Goal: Use online tool/utility: Utilize a website feature to perform a specific function

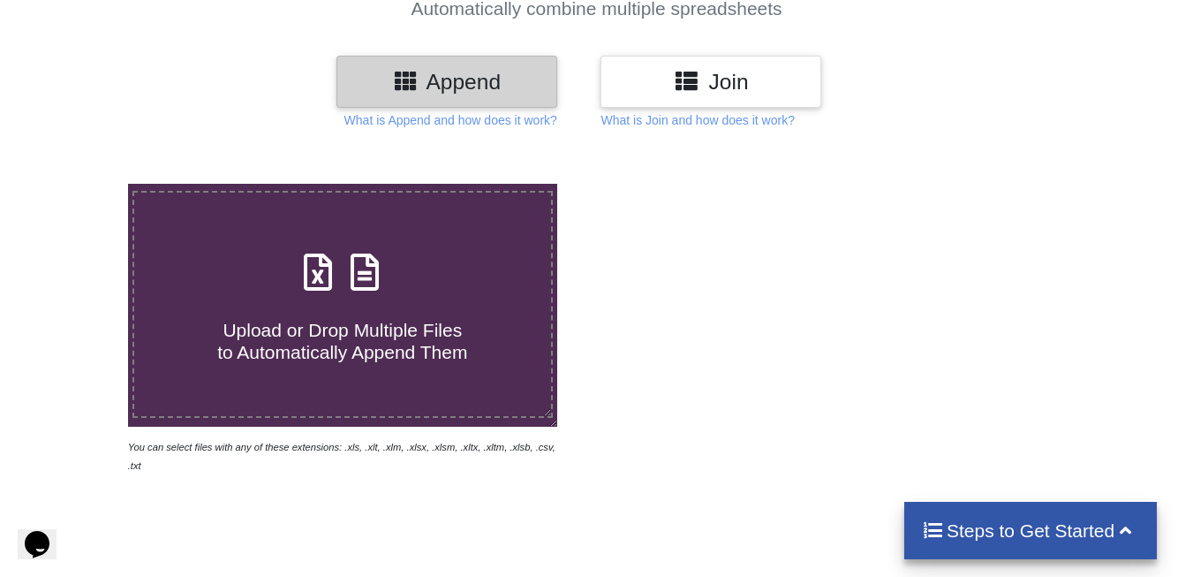
click at [320, 293] on span at bounding box center [343, 273] width 94 height 41
click at [79, 184] on input "Upload or Drop Multiple Files to Automatically Append Them" at bounding box center [79, 184] width 0 height 0
type input "C:\fakepath\Statistik Bulanan 2024-01 - 2024-12 [GEOGRAPHIC_DATA]xlsx"
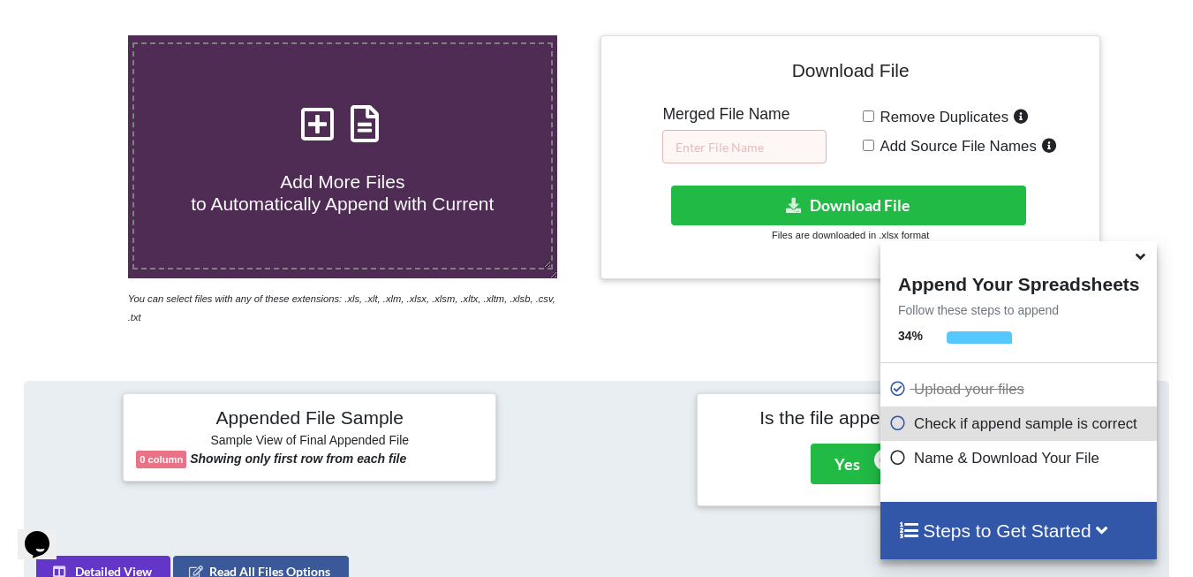
scroll to position [334, 0]
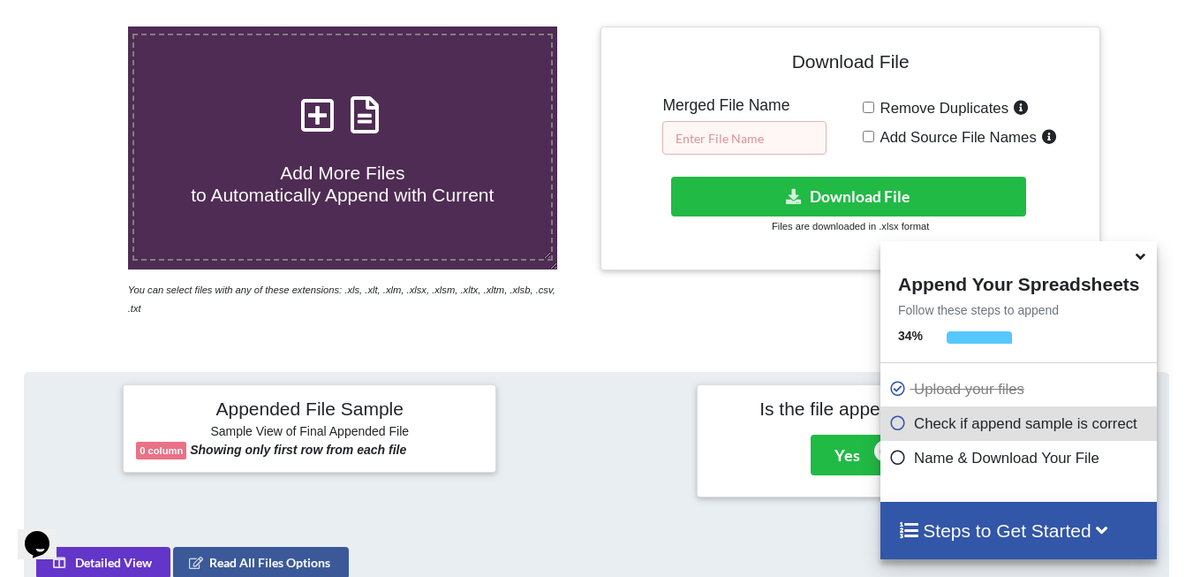
click at [759, 139] on input "text" at bounding box center [744, 138] width 164 height 34
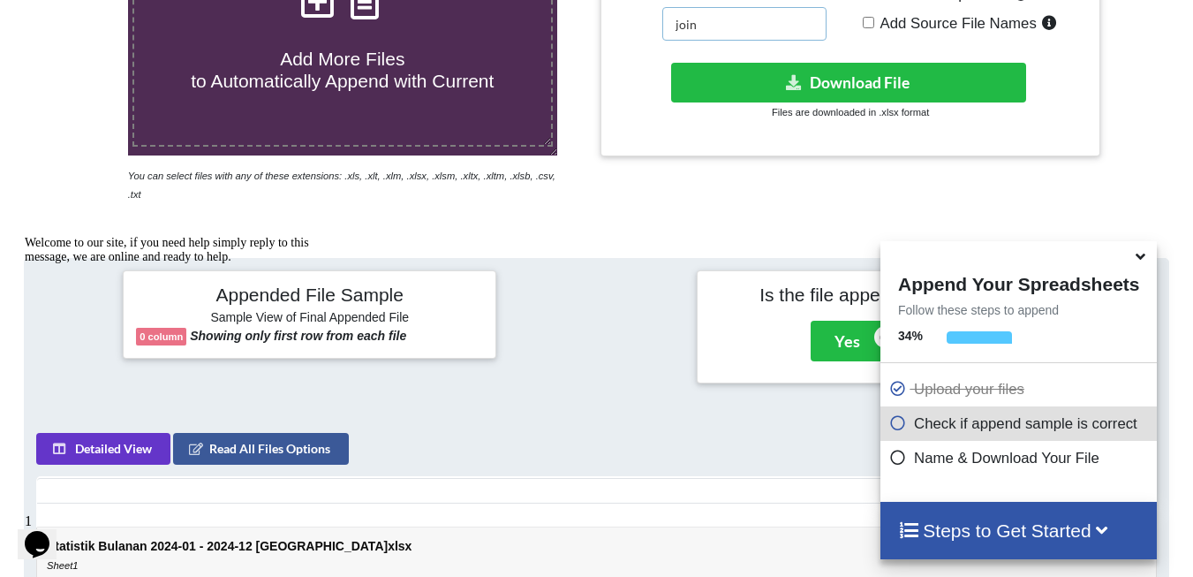
scroll to position [441, 0]
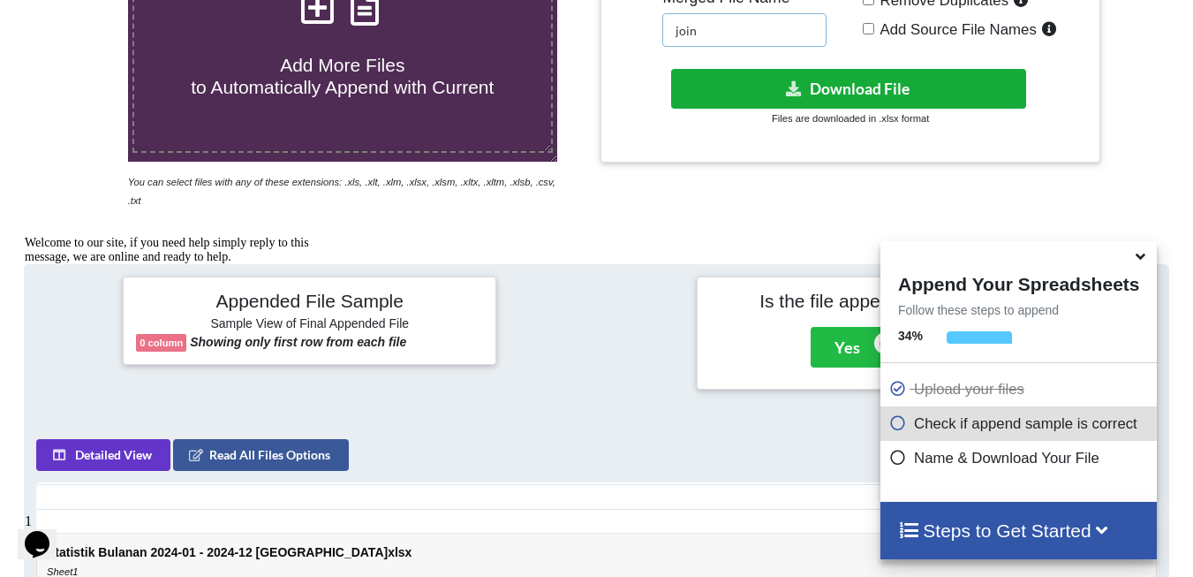
type input "join"
click at [835, 90] on button "Download File" at bounding box center [848, 89] width 355 height 40
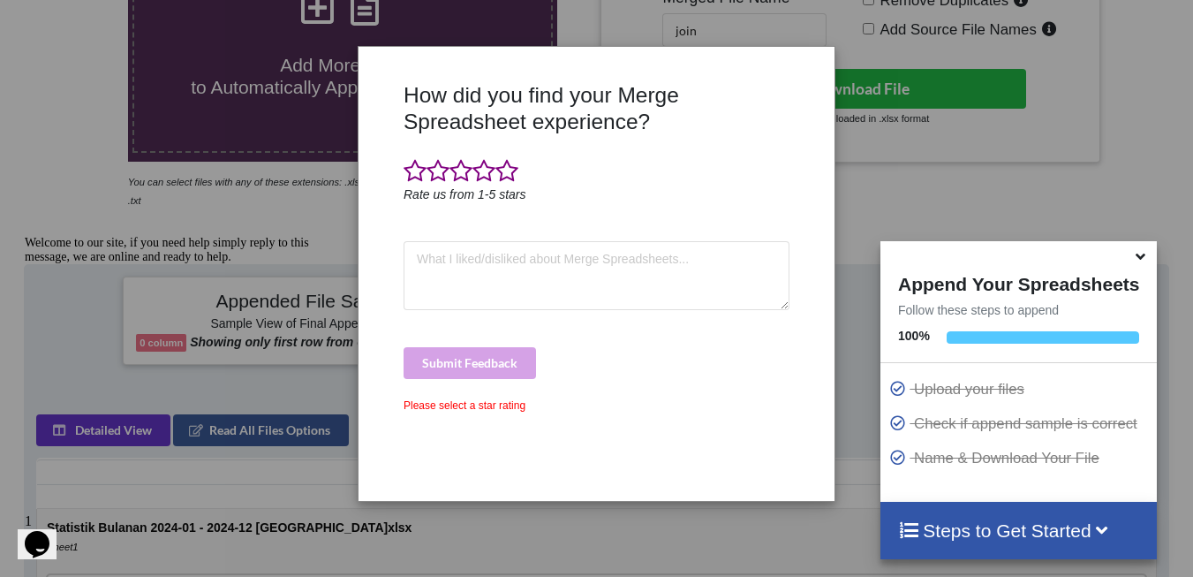
click at [903, 132] on div "How did you find your Merge Spreadsheet experience? Rate us from 1-5 stars Subm…" at bounding box center [596, 288] width 1193 height 577
click at [506, 173] on span at bounding box center [506, 171] width 23 height 25
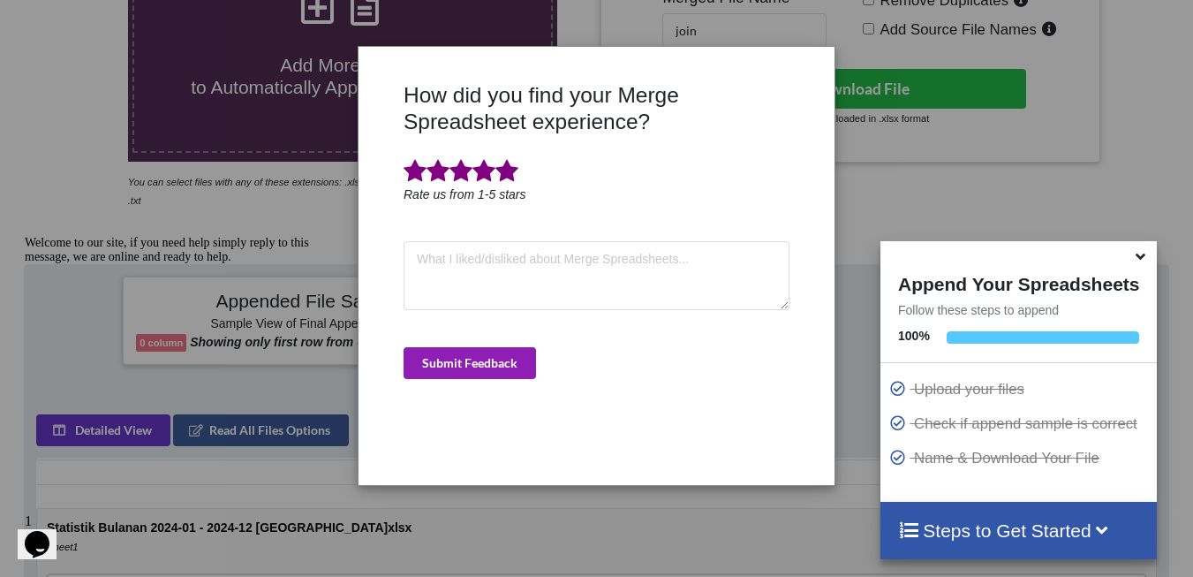
click at [481, 366] on button "Submit Feedback" at bounding box center [469, 363] width 132 height 32
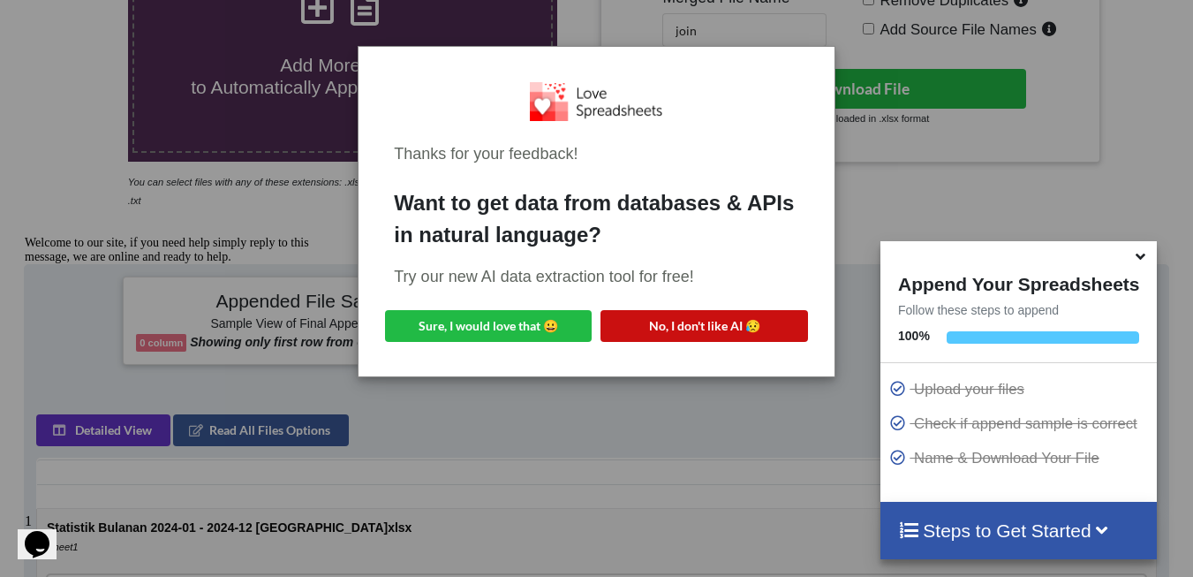
click at [693, 326] on button "No, I don't like AI 😥" at bounding box center [703, 326] width 207 height 32
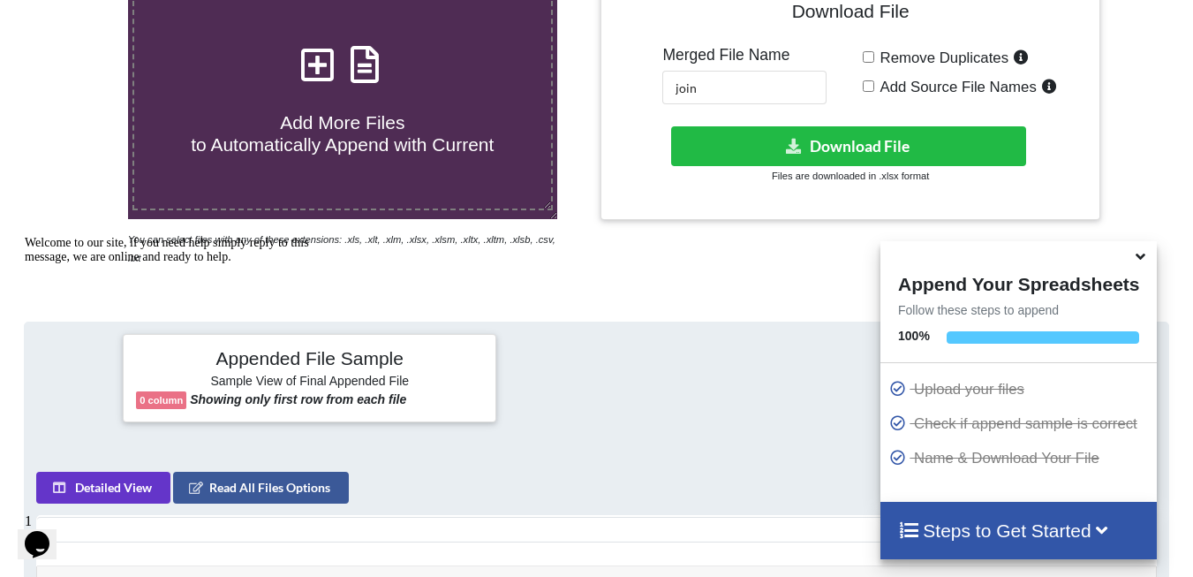
scroll to position [353, 0]
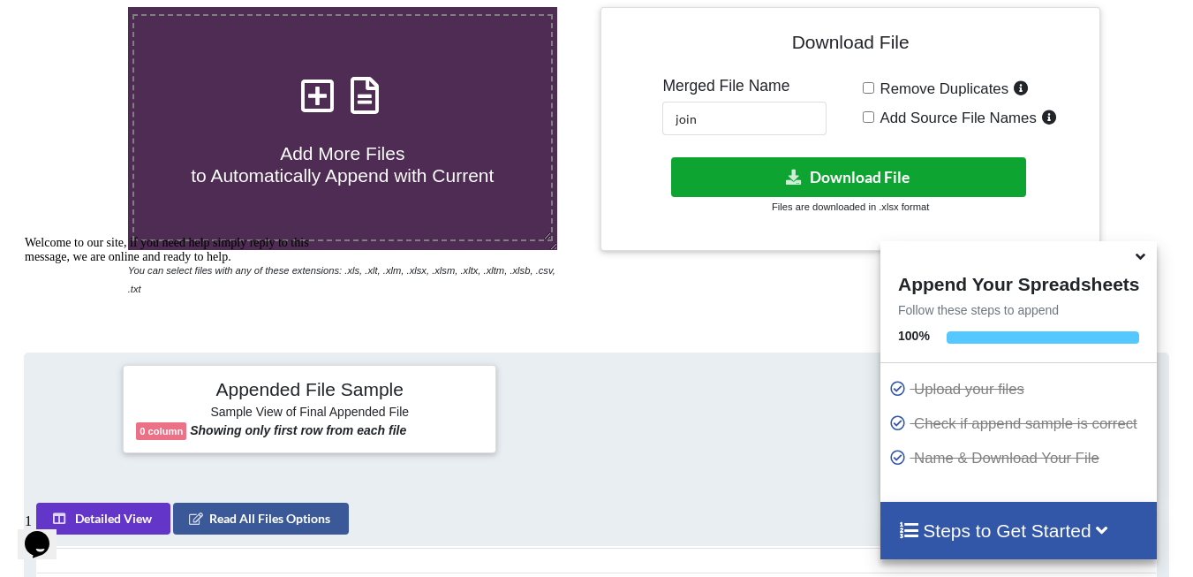
click at [777, 179] on button "Download File" at bounding box center [848, 177] width 355 height 40
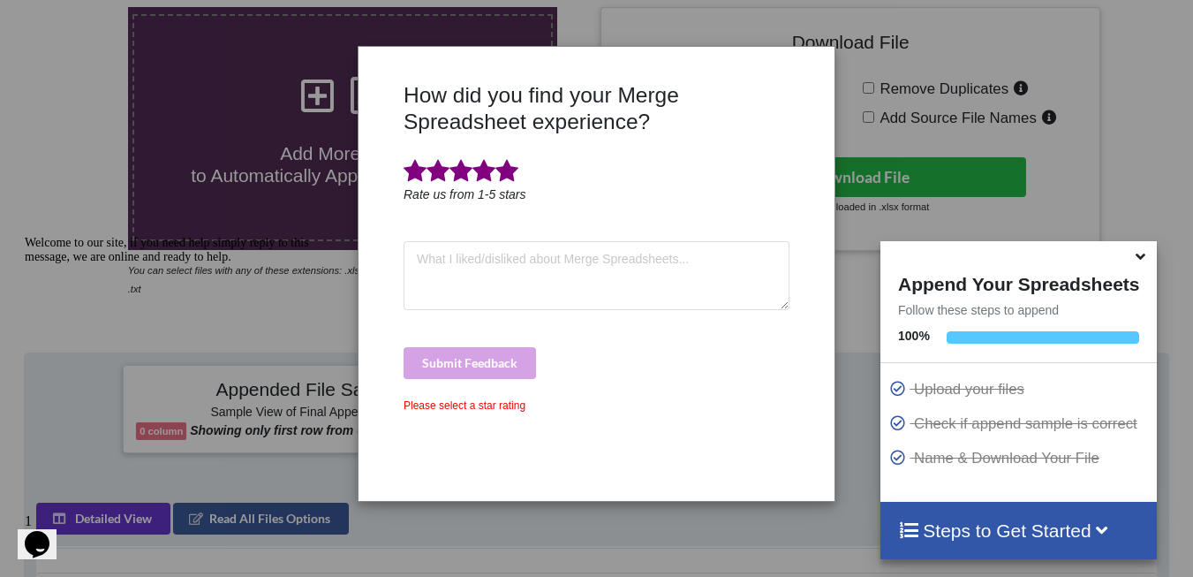
drag, startPoint x: 514, startPoint y: 171, endPoint x: 506, endPoint y: 253, distance: 81.6
click at [514, 171] on span at bounding box center [506, 171] width 23 height 25
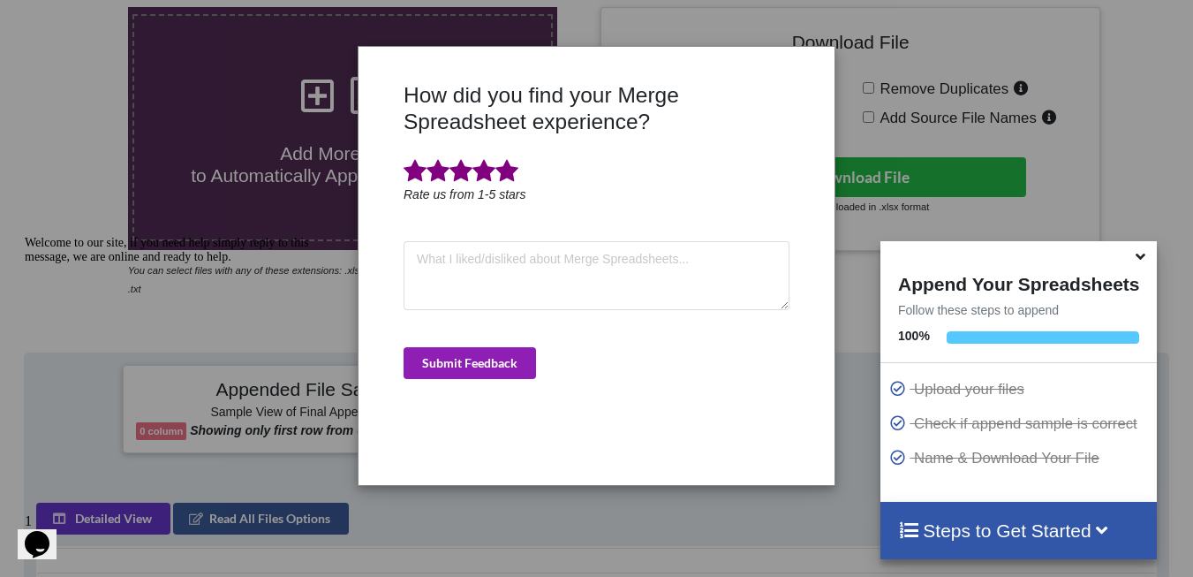
click at [482, 354] on button "Submit Feedback" at bounding box center [469, 363] width 132 height 32
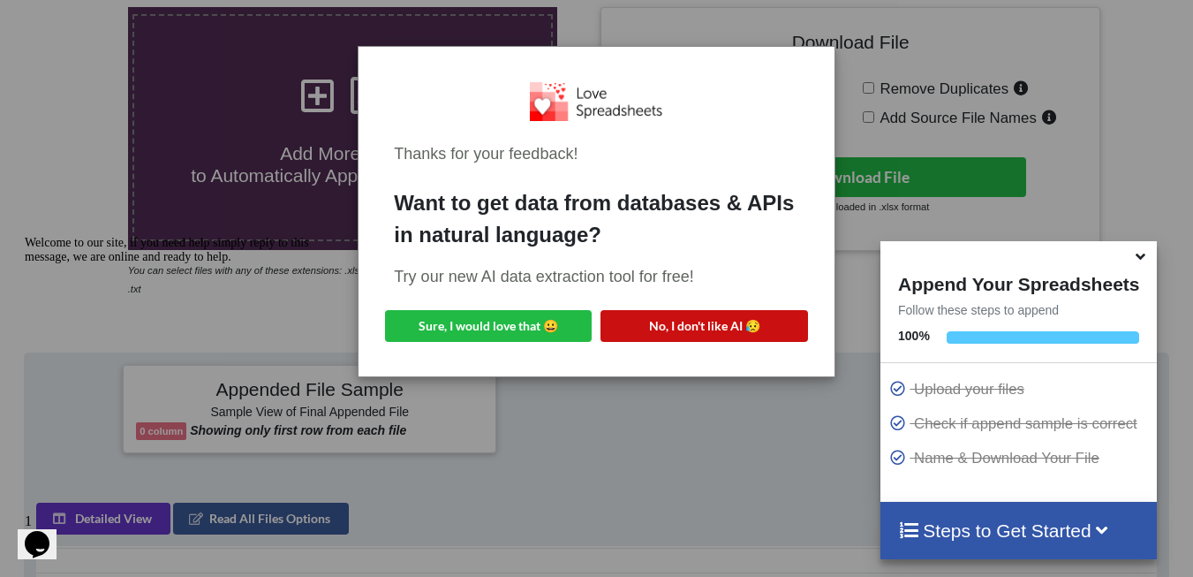
click at [652, 317] on button "No, I don't like AI 😥" at bounding box center [703, 326] width 207 height 32
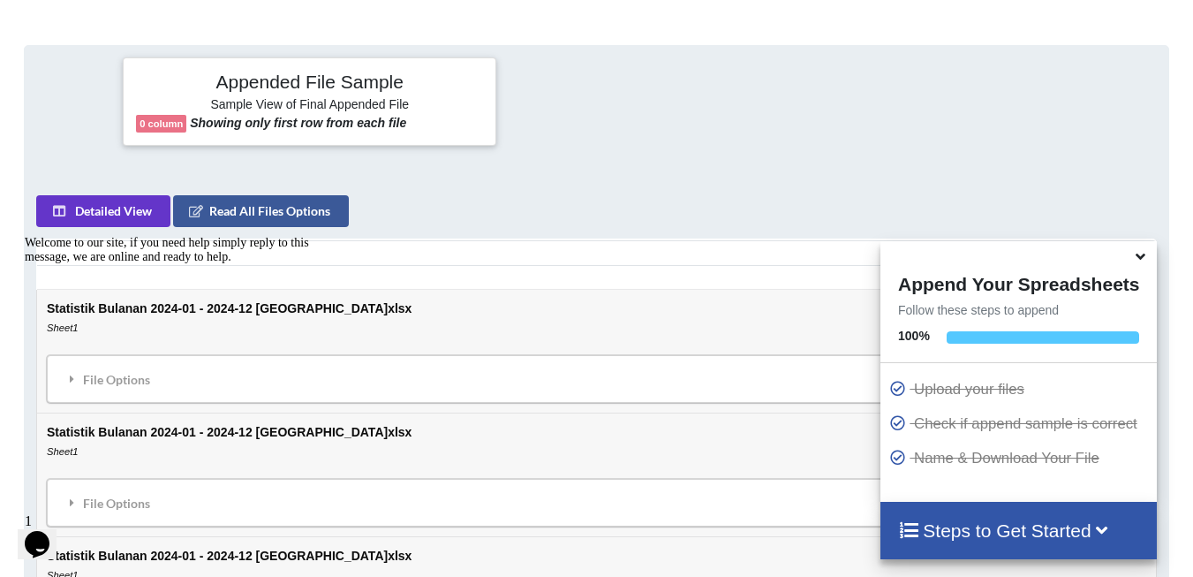
scroll to position [618, 0]
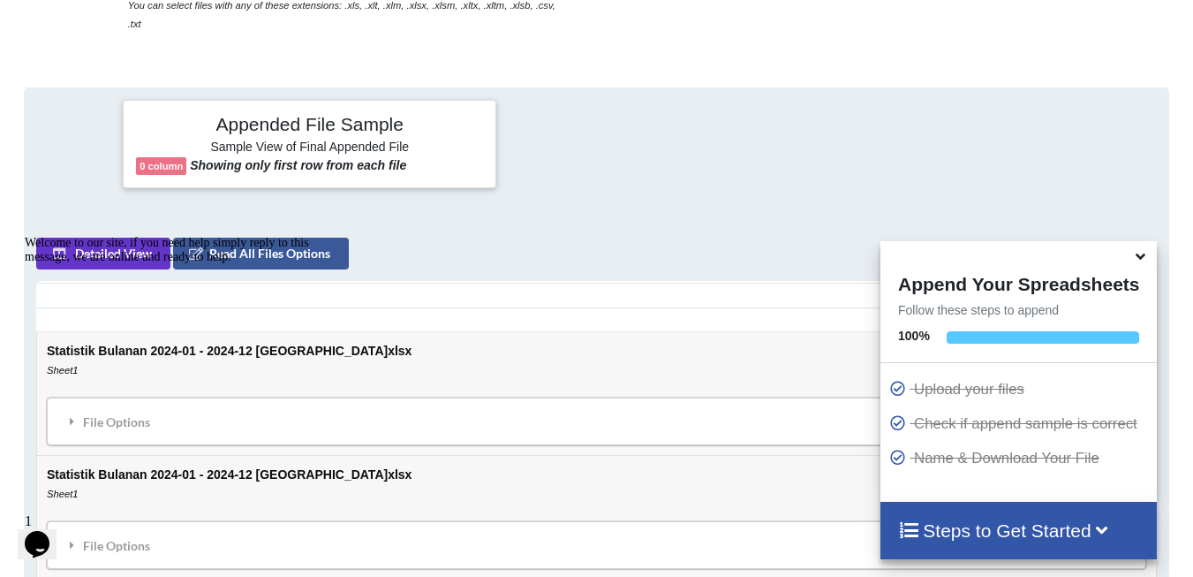
click at [287, 113] on h4 "Appended File Sample" at bounding box center [309, 125] width 347 height 25
click at [278, 139] on h6 "Sample View of Final Appended File" at bounding box center [309, 148] width 347 height 18
drag, startPoint x: 278, startPoint y: 145, endPoint x: 249, endPoint y: 170, distance: 38.8
click at [278, 158] on b "Showing only first row from each file" at bounding box center [298, 165] width 216 height 14
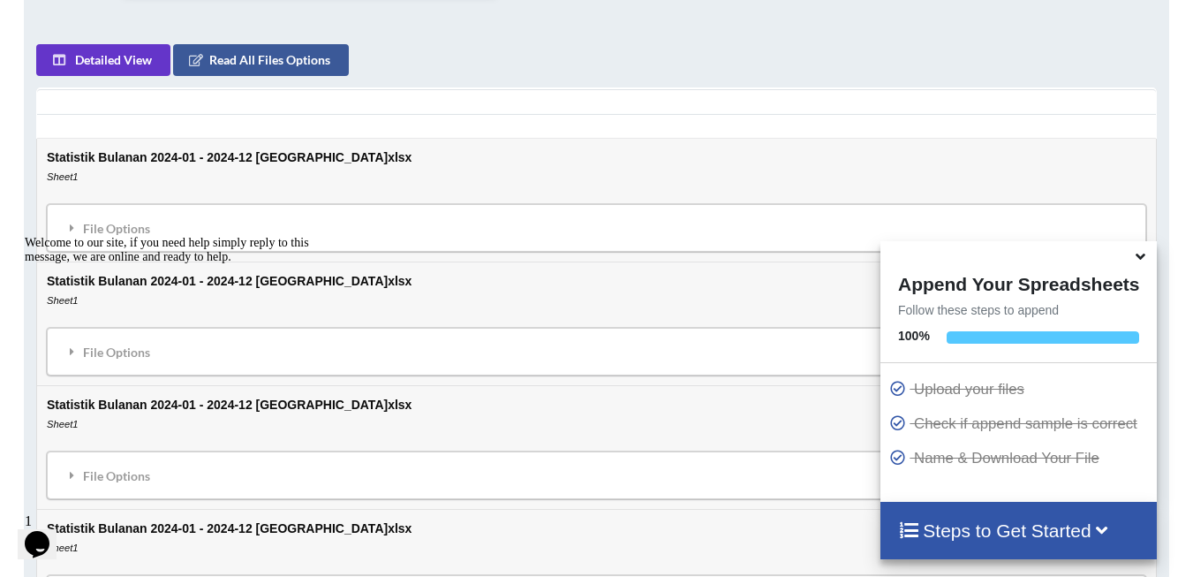
scroll to position [863, 0]
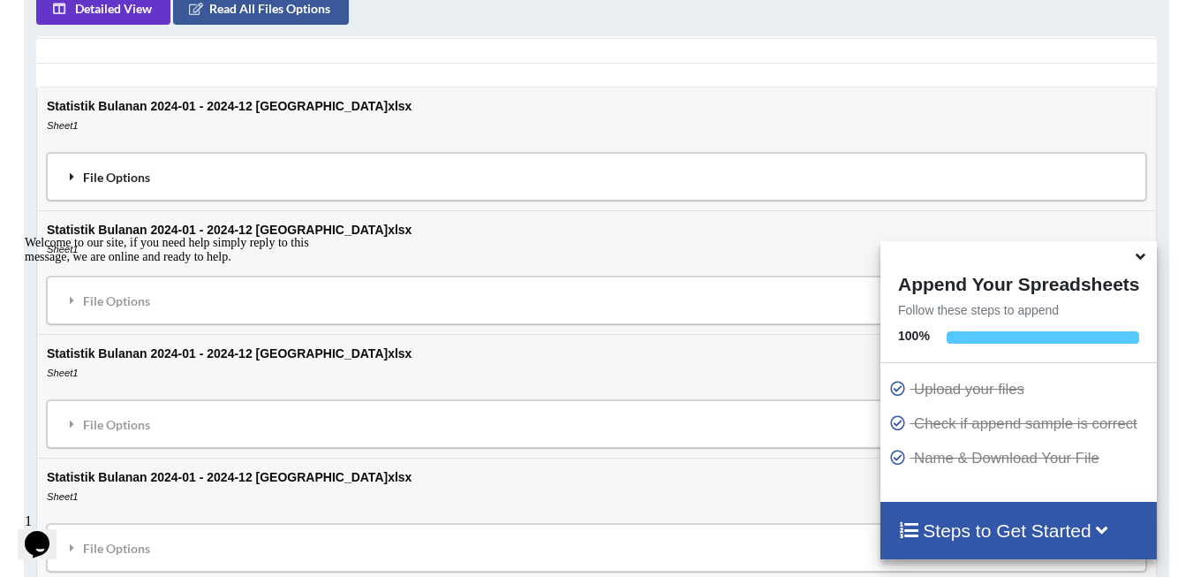
click at [150, 162] on div "File Options" at bounding box center [596, 176] width 1089 height 37
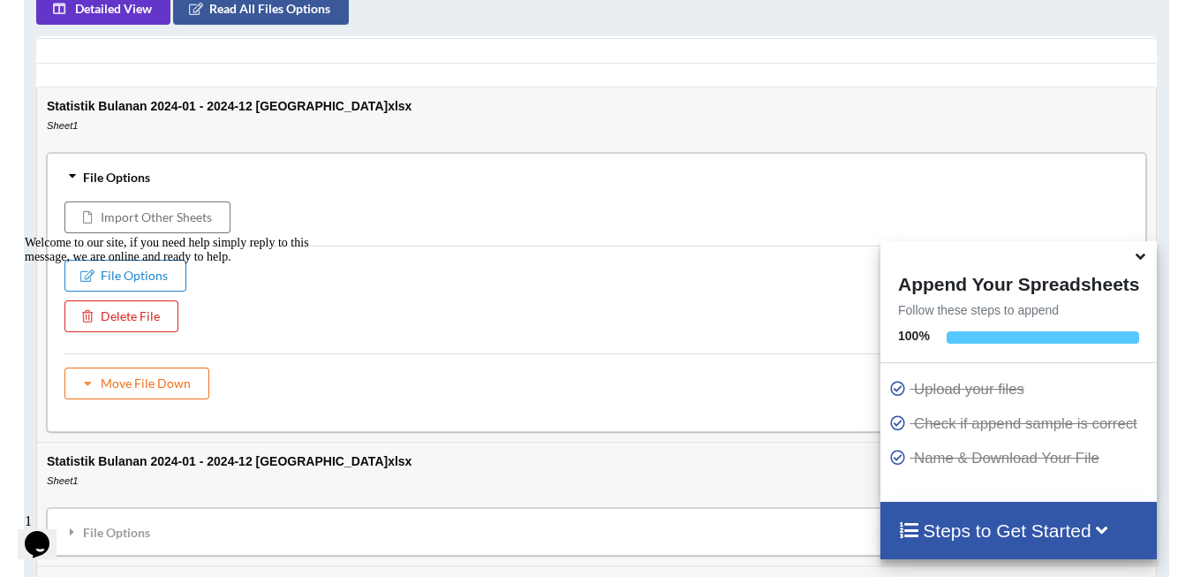
click at [74, 169] on icon at bounding box center [72, 177] width 12 height 16
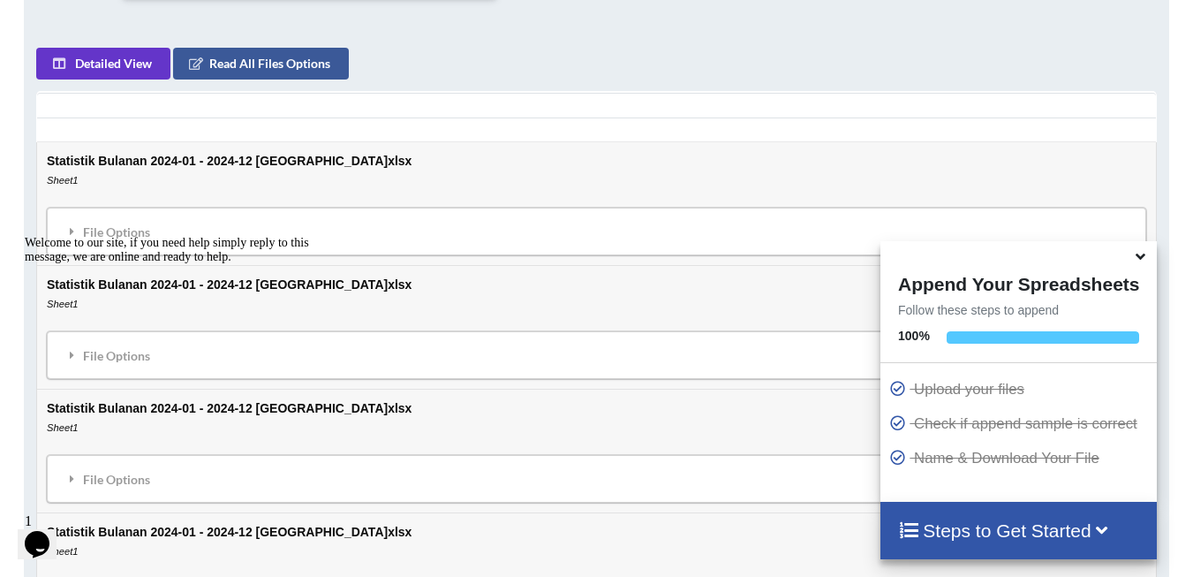
scroll to position [686, 0]
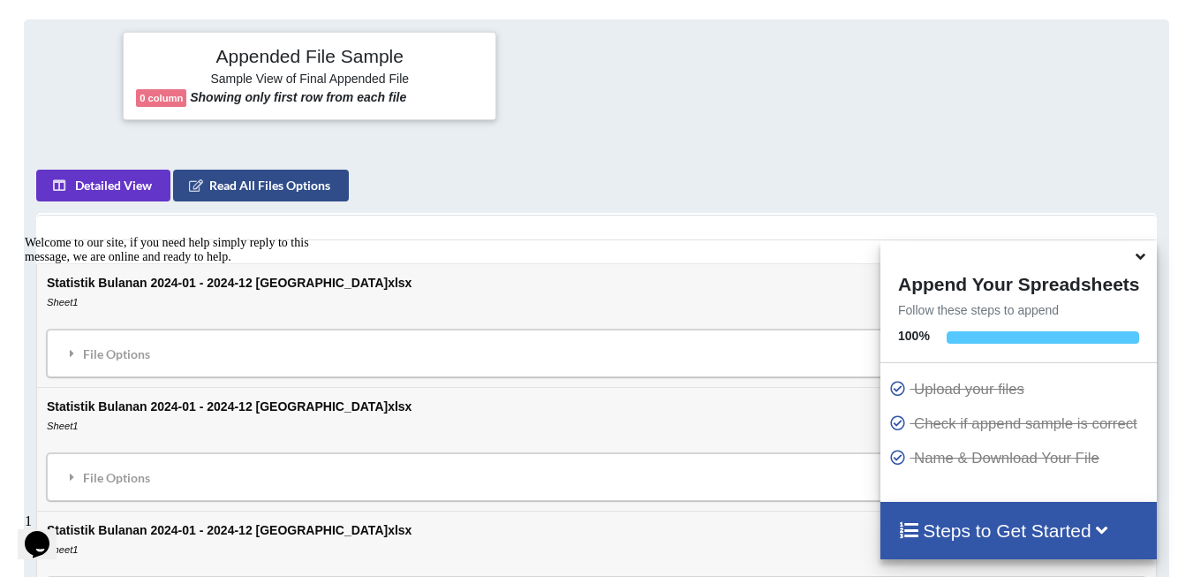
click at [263, 170] on button "Read All Files Options" at bounding box center [261, 186] width 176 height 32
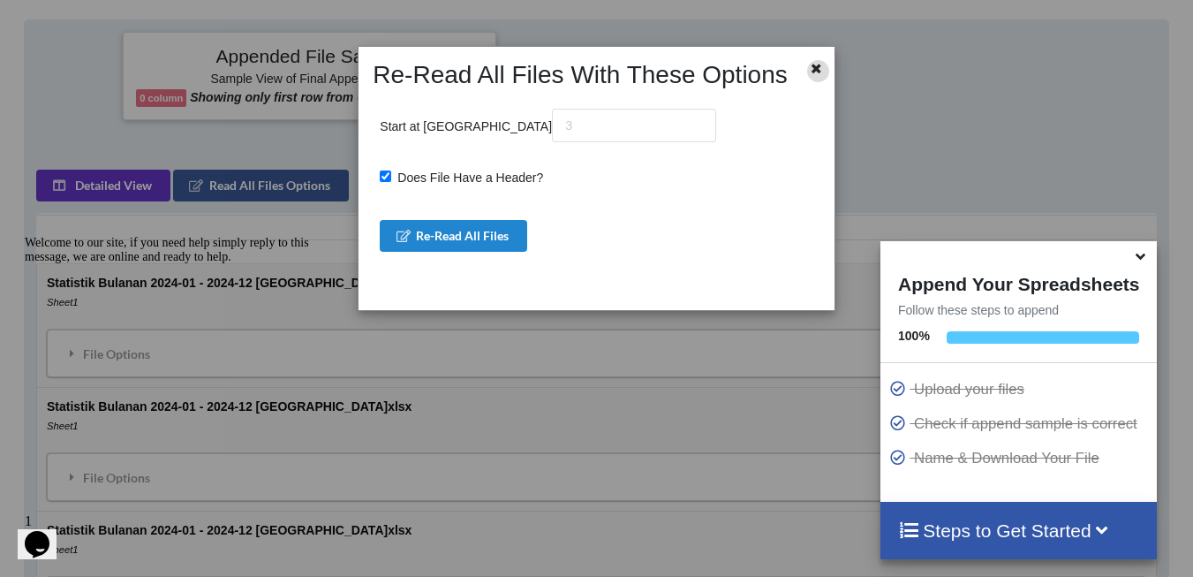
click at [824, 74] on div at bounding box center [818, 71] width 22 height 22
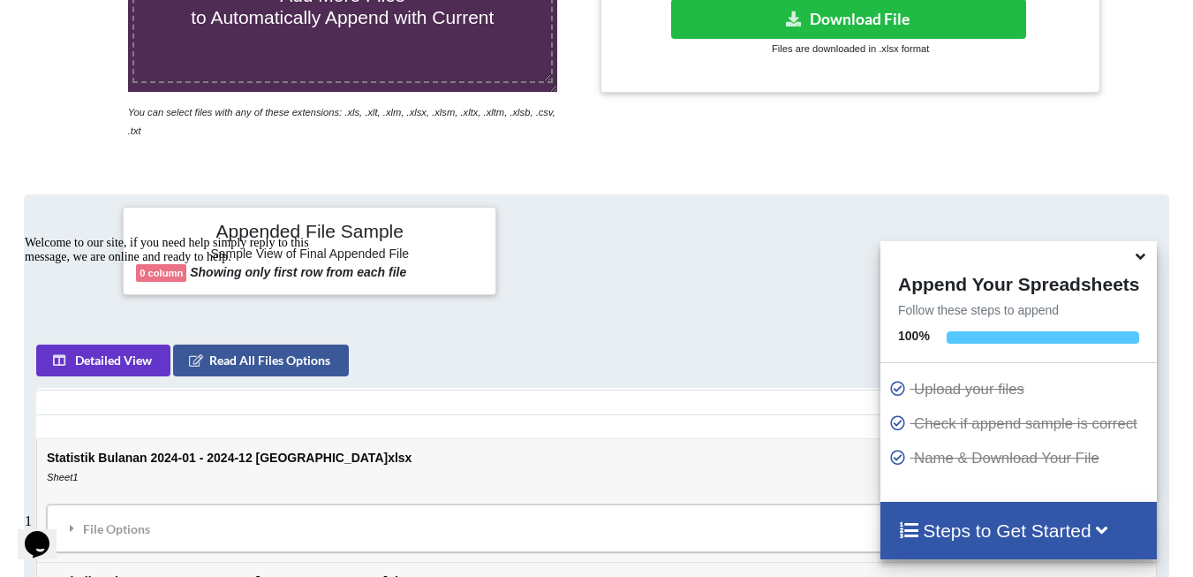
scroll to position [421, 0]
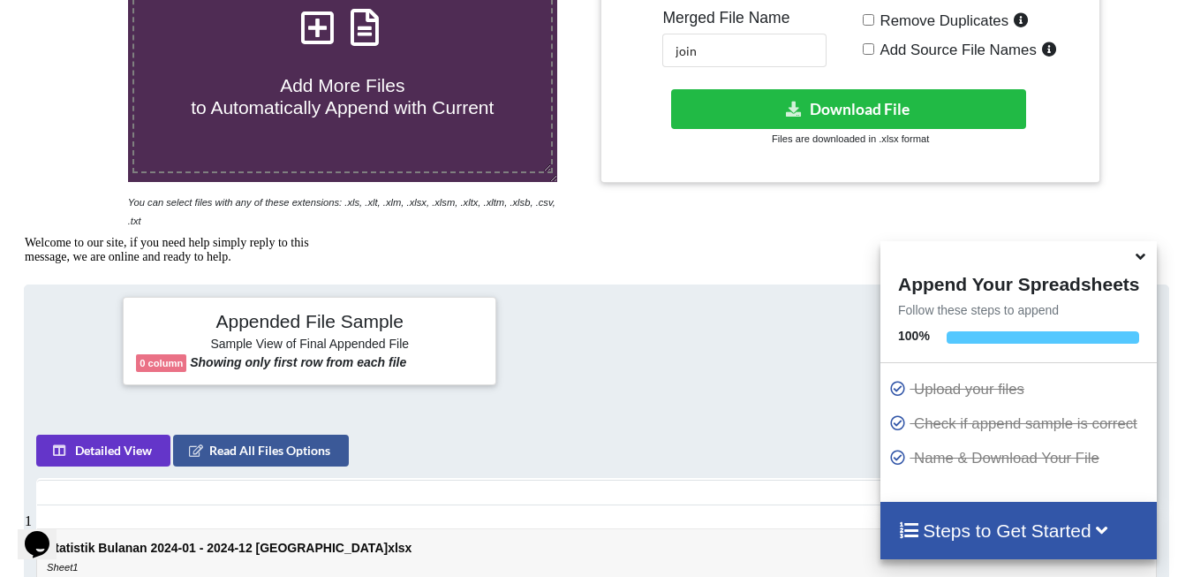
click at [328, 264] on div "Welcome to our site, if you need help simply reply to this message, we are onli…" at bounding box center [184, 250] width 318 height 28
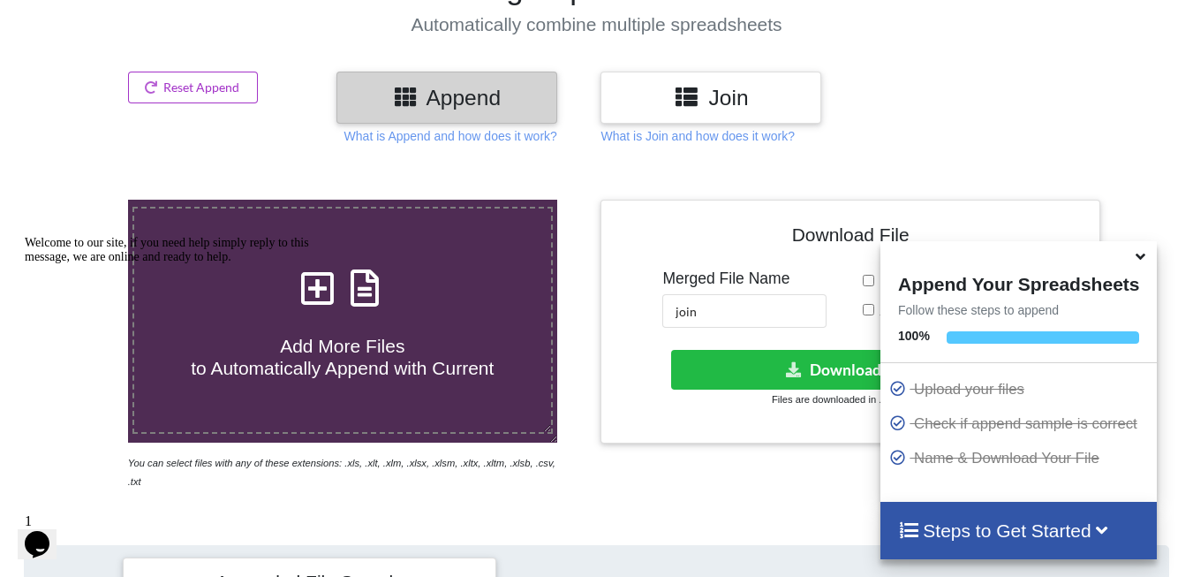
scroll to position [156, 0]
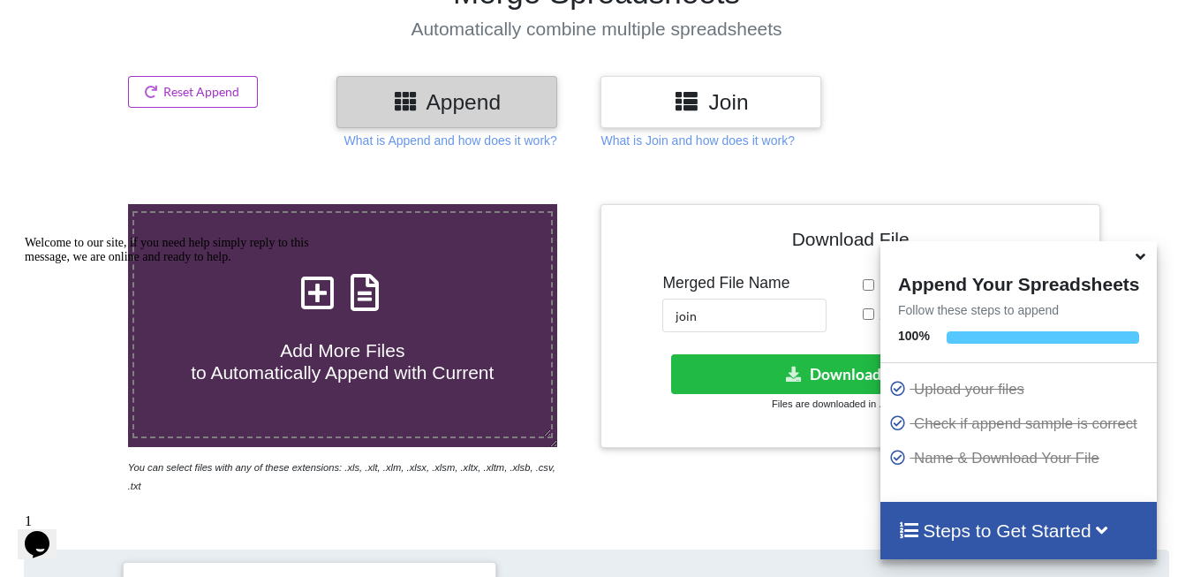
click at [720, 103] on h3 "Join" at bounding box center [711, 102] width 194 height 26
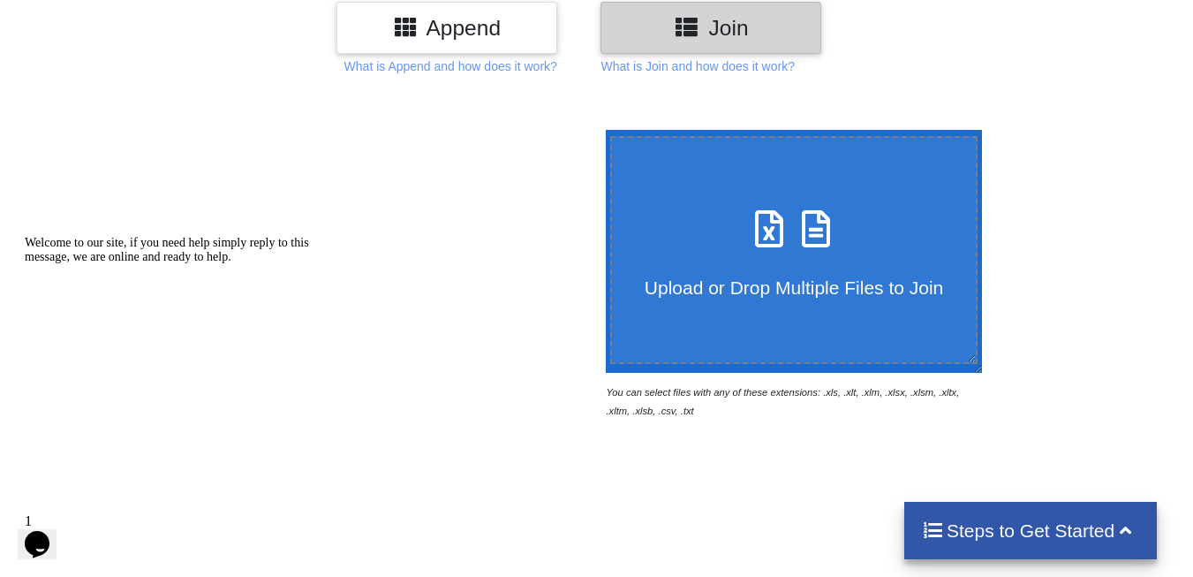
scroll to position [333, 0]
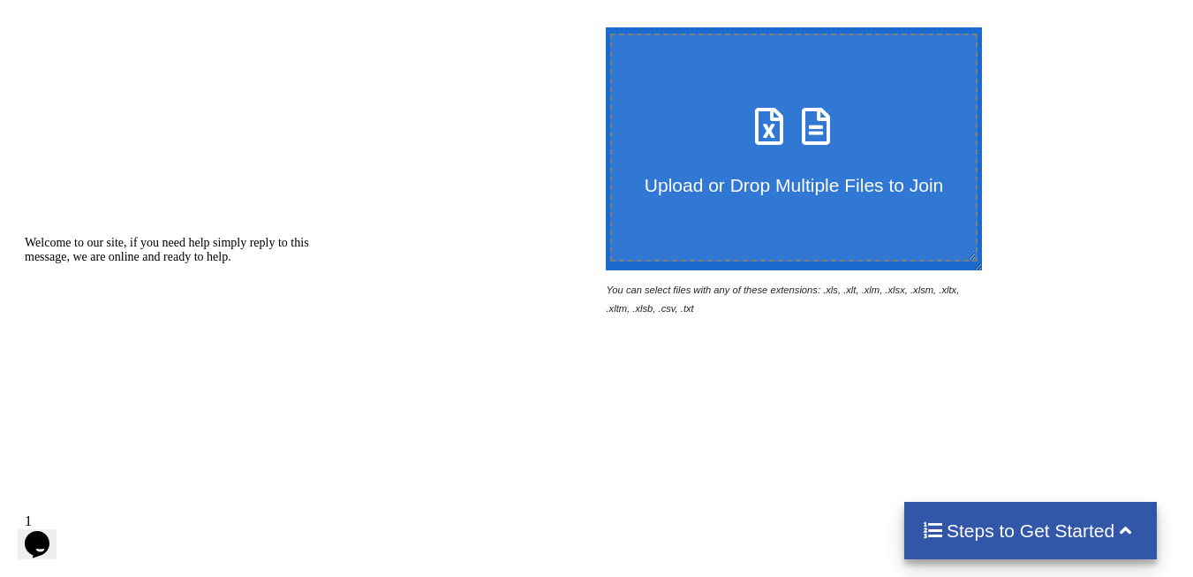
click at [784, 158] on h4 "Upload or Drop Multiple Files to Join" at bounding box center [794, 173] width 365 height 44
click at [601, 27] on input "Upload or Drop Multiple Files to Join" at bounding box center [601, 27] width 0 height 0
type input "C:\fakepath\Statistik Bulanan 2024-01 - 2024-12 [GEOGRAPHIC_DATA]xlsx"
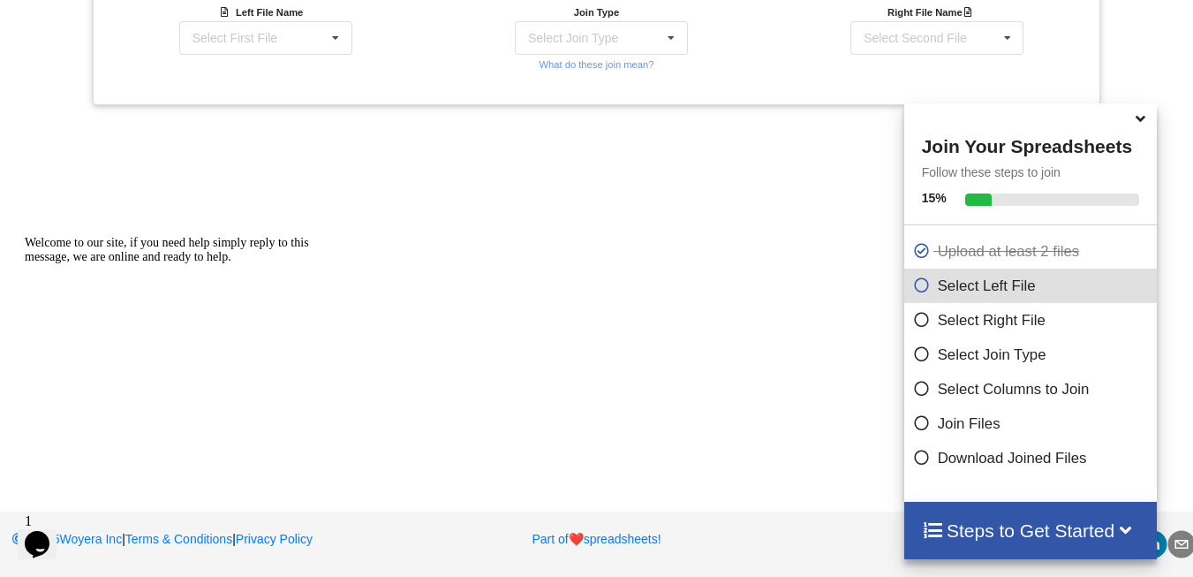
scroll to position [652, 0]
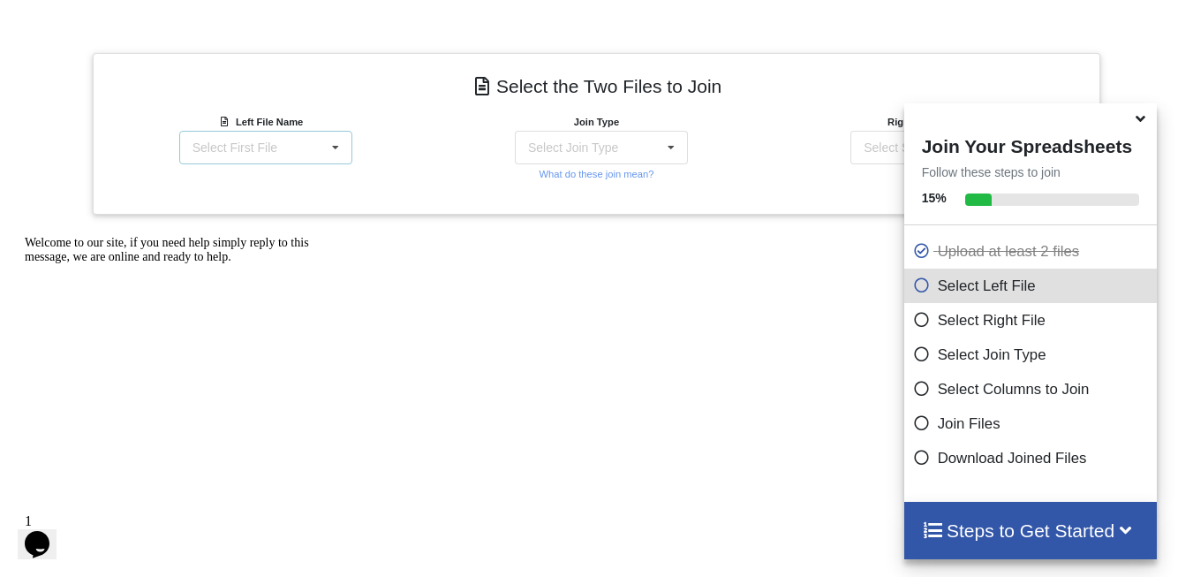
click at [334, 148] on icon at bounding box center [335, 148] width 26 height 33
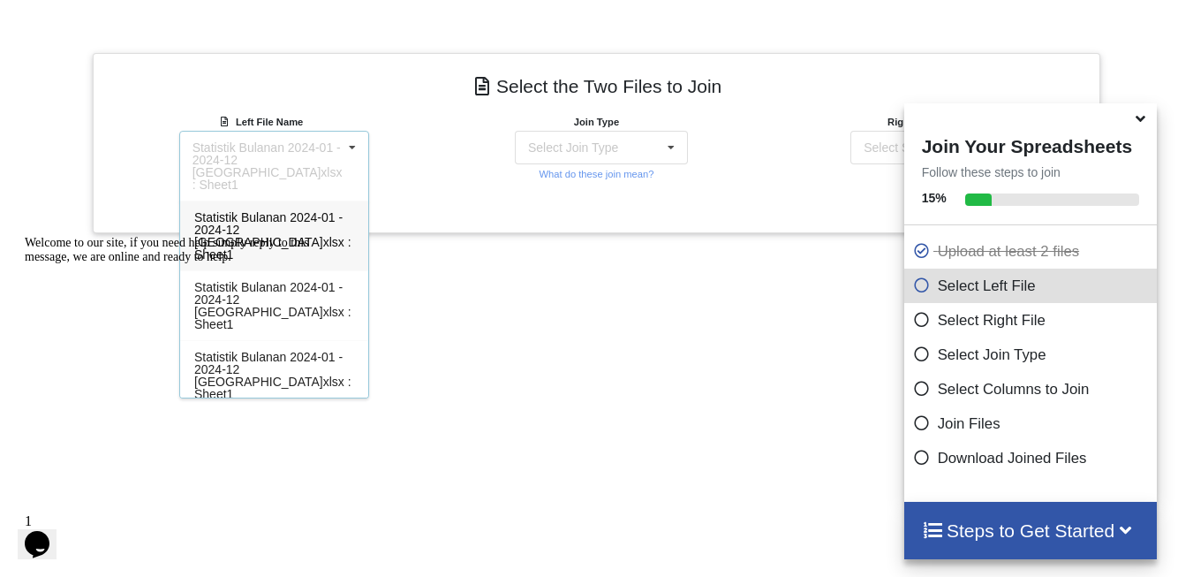
click at [339, 148] on icon at bounding box center [352, 148] width 26 height 33
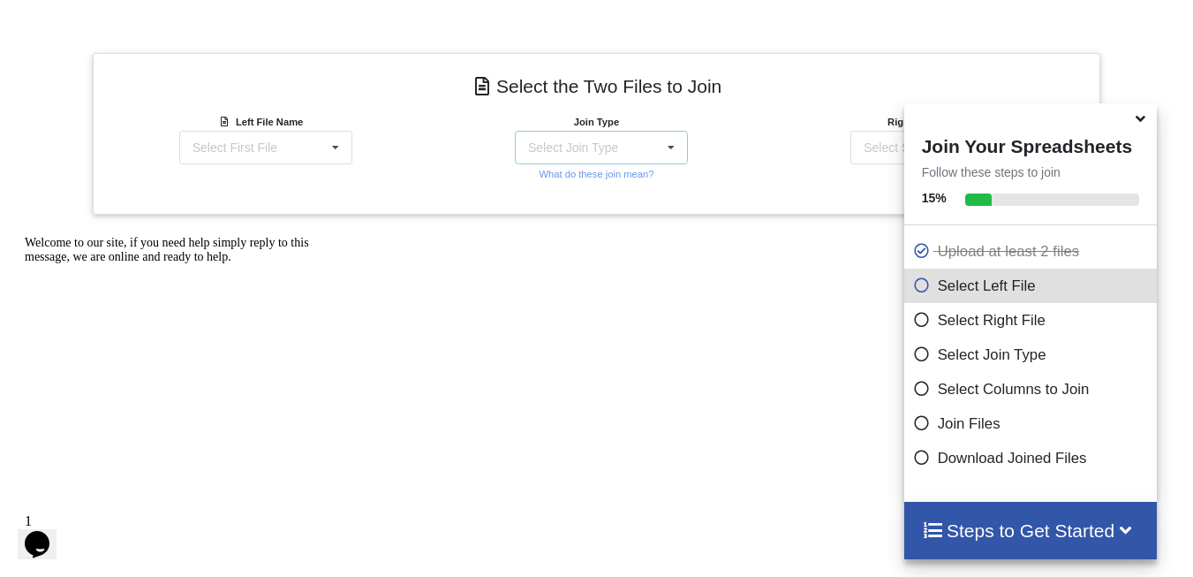
click at [668, 146] on icon at bounding box center [671, 148] width 26 height 33
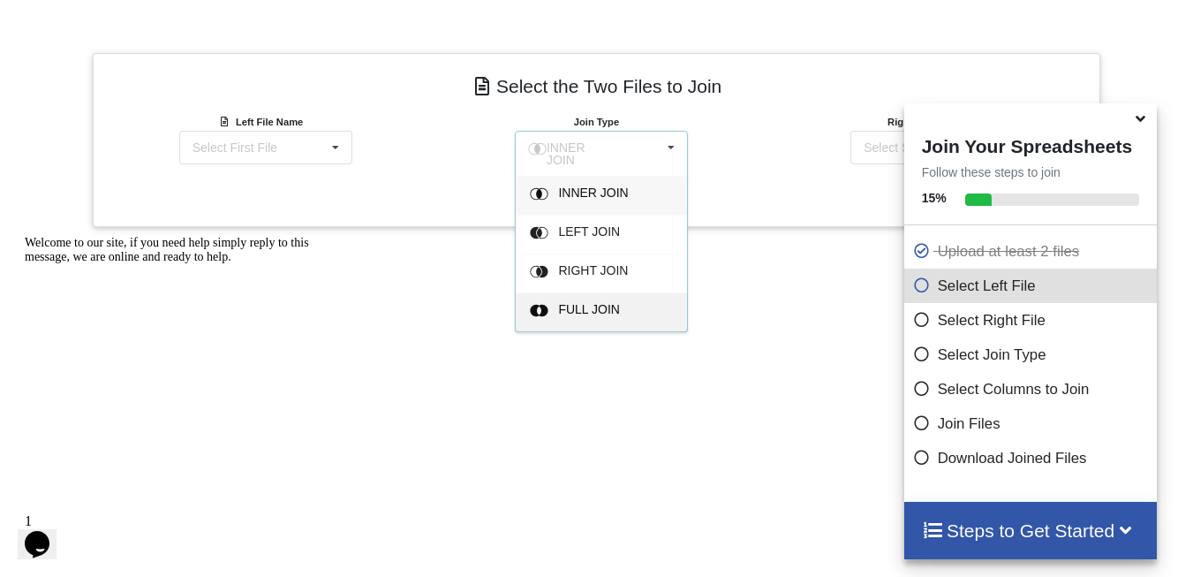
click at [607, 200] on span "FULL JOIN" at bounding box center [593, 192] width 70 height 14
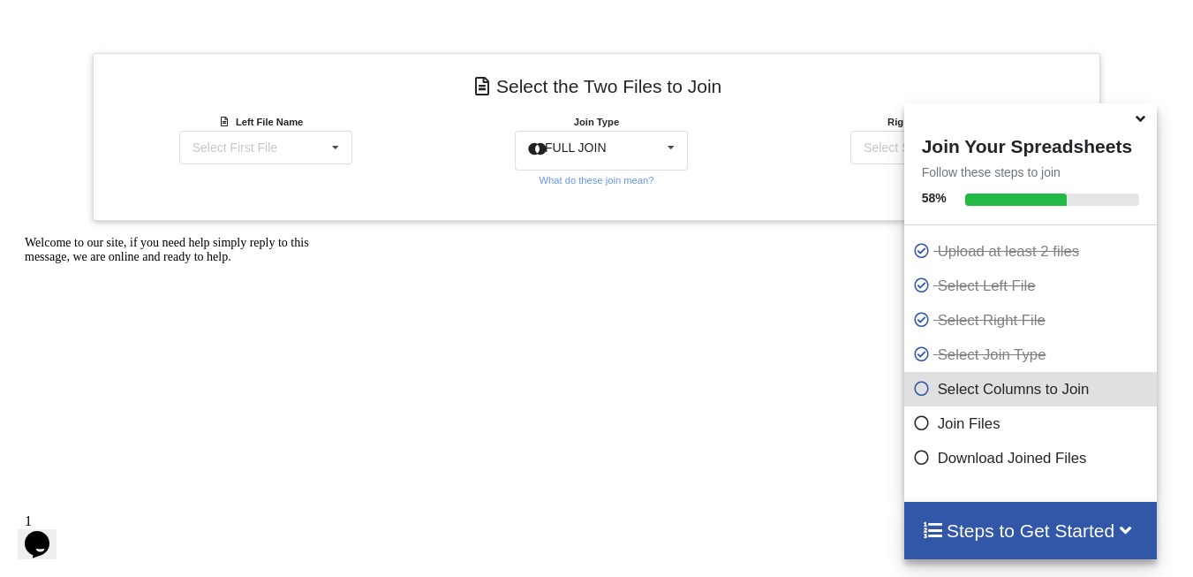
click at [1143, 124] on icon at bounding box center [1140, 116] width 19 height 16
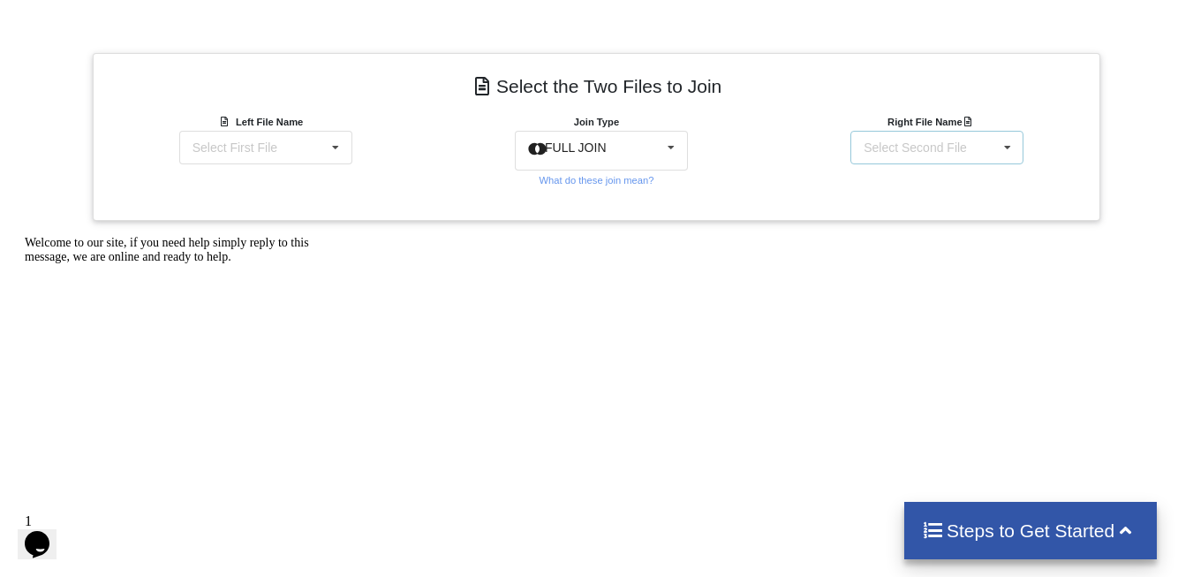
click at [1004, 150] on icon at bounding box center [1007, 148] width 26 height 33
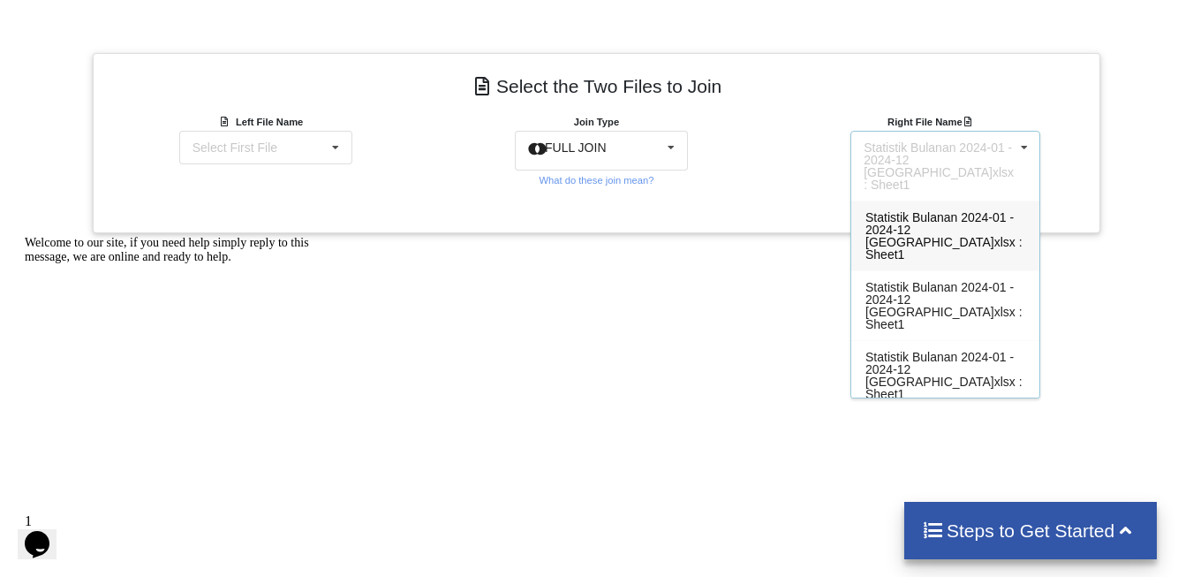
click at [606, 320] on div "Add More Files to Select For Join You can select files with any of these extens…" at bounding box center [596, 137] width 1193 height 931
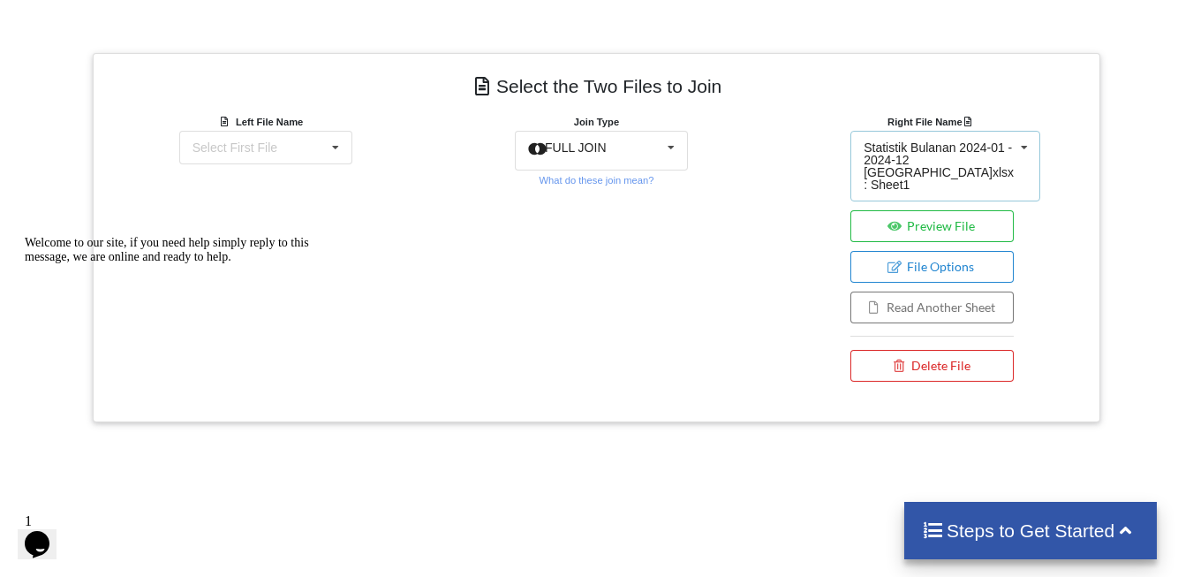
click at [1019, 150] on icon at bounding box center [1024, 148] width 26 height 33
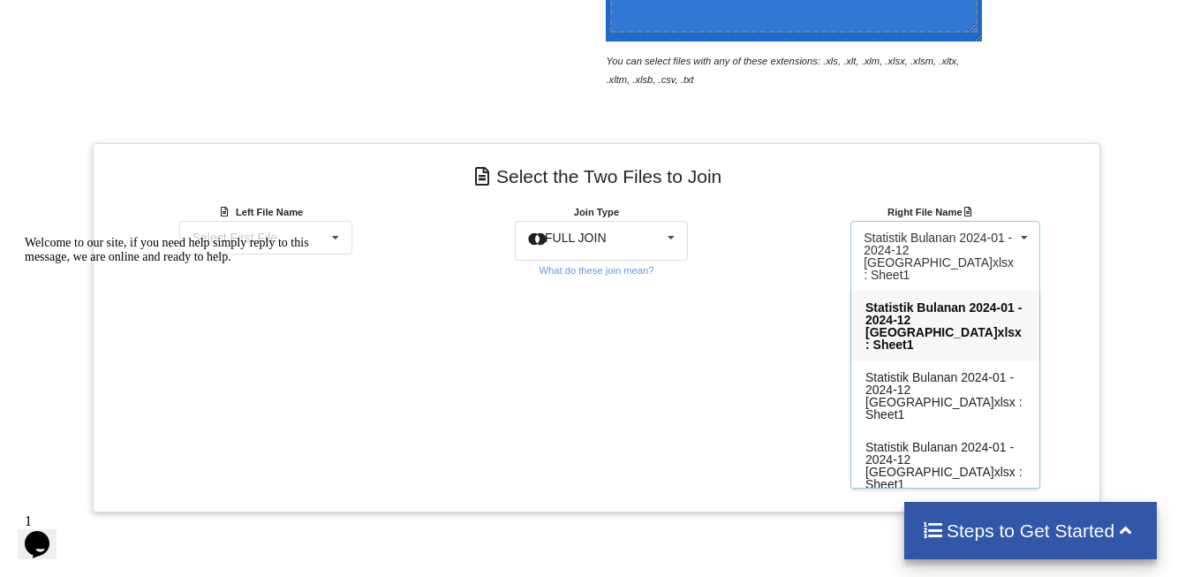
scroll to position [563, 0]
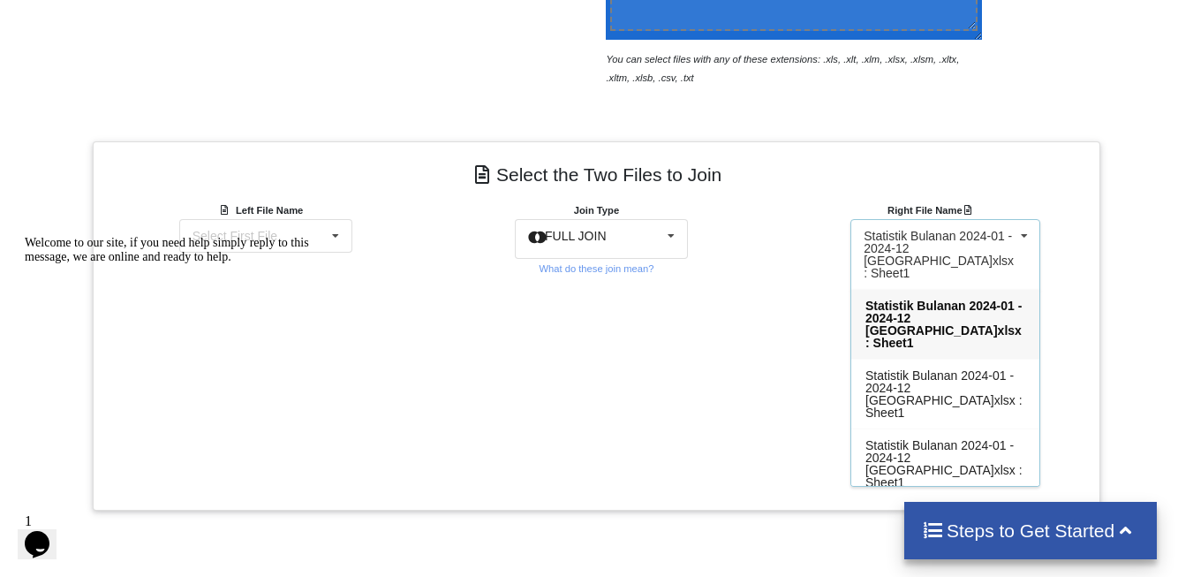
click at [554, 320] on div "Join Type FULL JOIN INNER JOIN LEFT JOIN RIGHT JOIN FULL JOIN What do these joi…" at bounding box center [595, 339] width 335 height 278
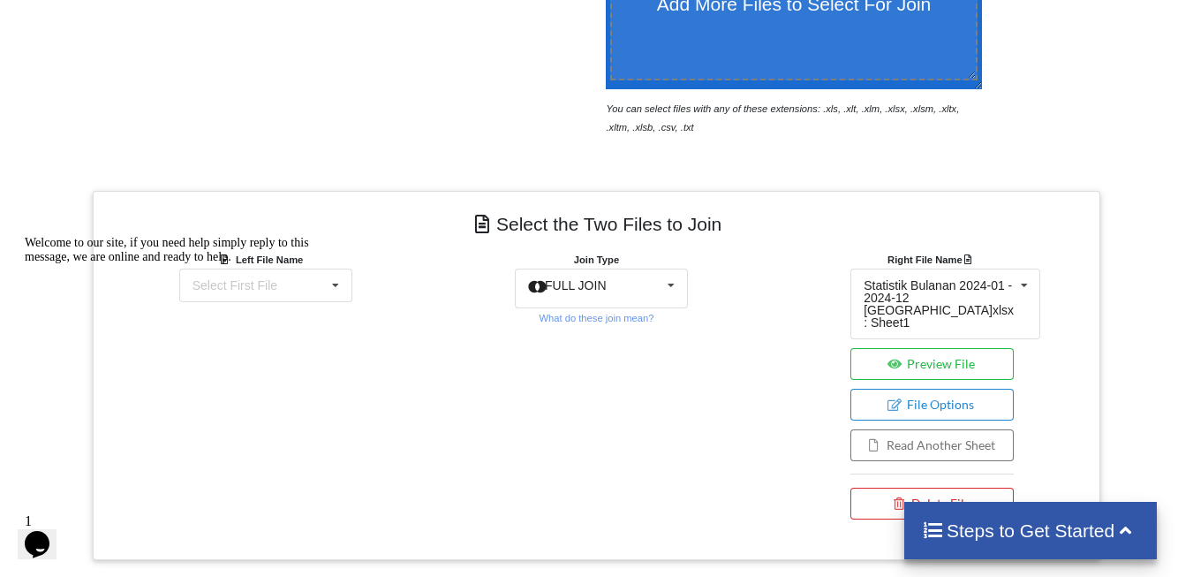
scroll to position [0, 0]
